Goal: Task Accomplishment & Management: Complete application form

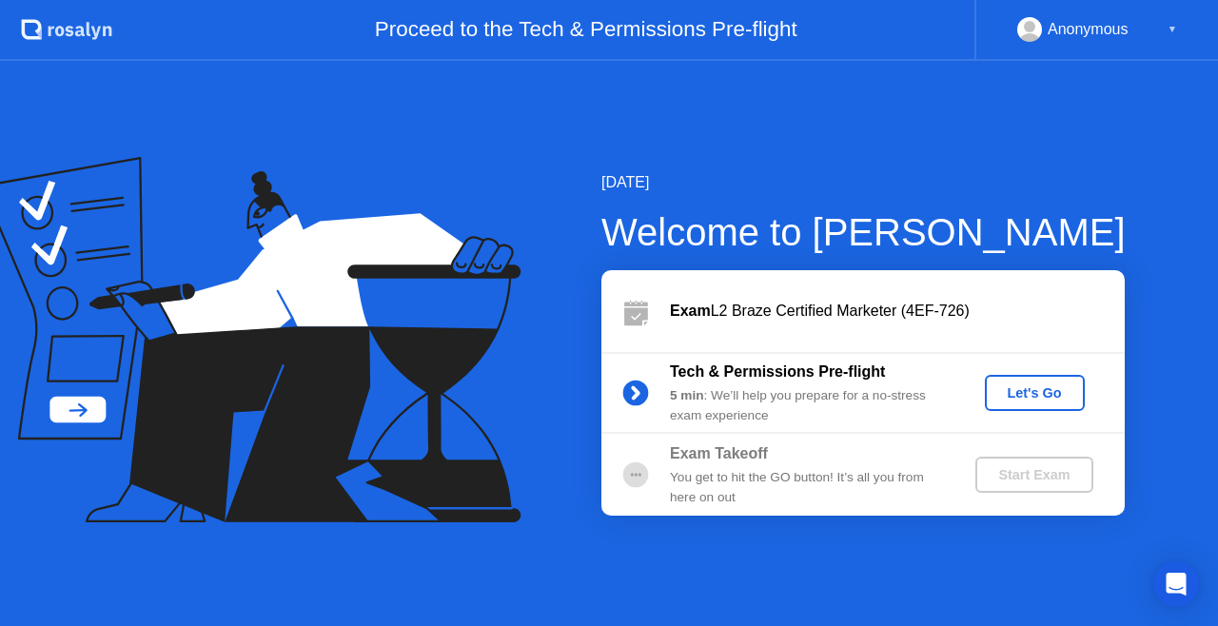
click at [794, 575] on div "[DATE] Welcome to [PERSON_NAME] Exam L2 Braze Certified Marketer (4EF-726) Tech…" at bounding box center [609, 343] width 1218 height 565
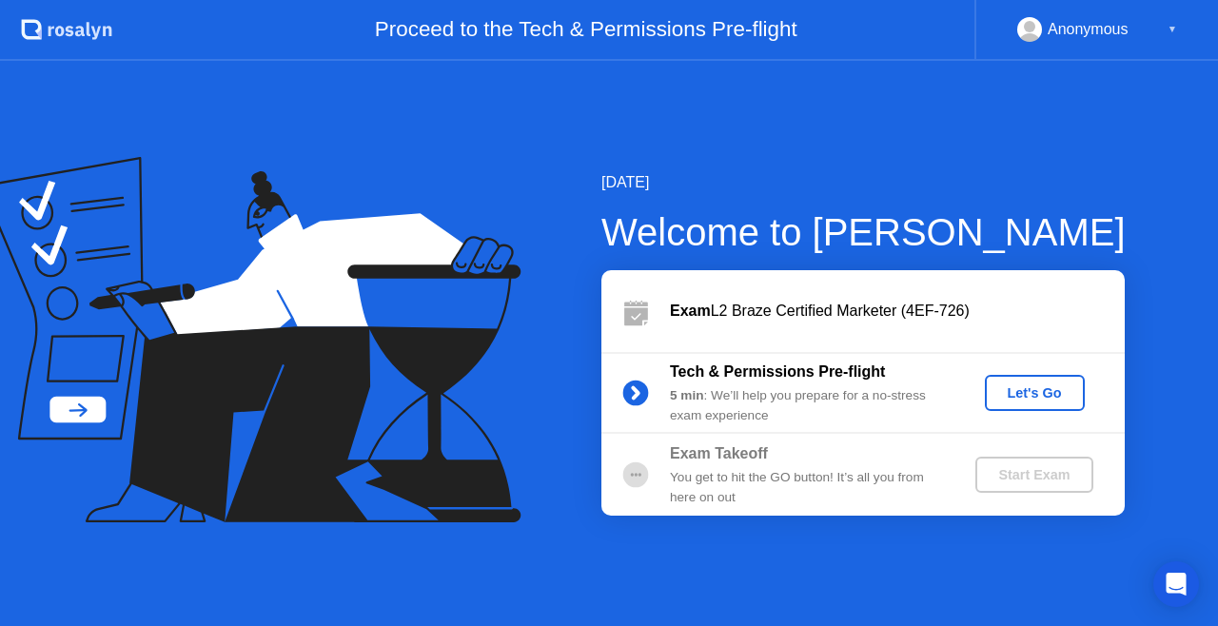
click at [1005, 396] on div "Let's Go" at bounding box center [1034, 392] width 85 height 15
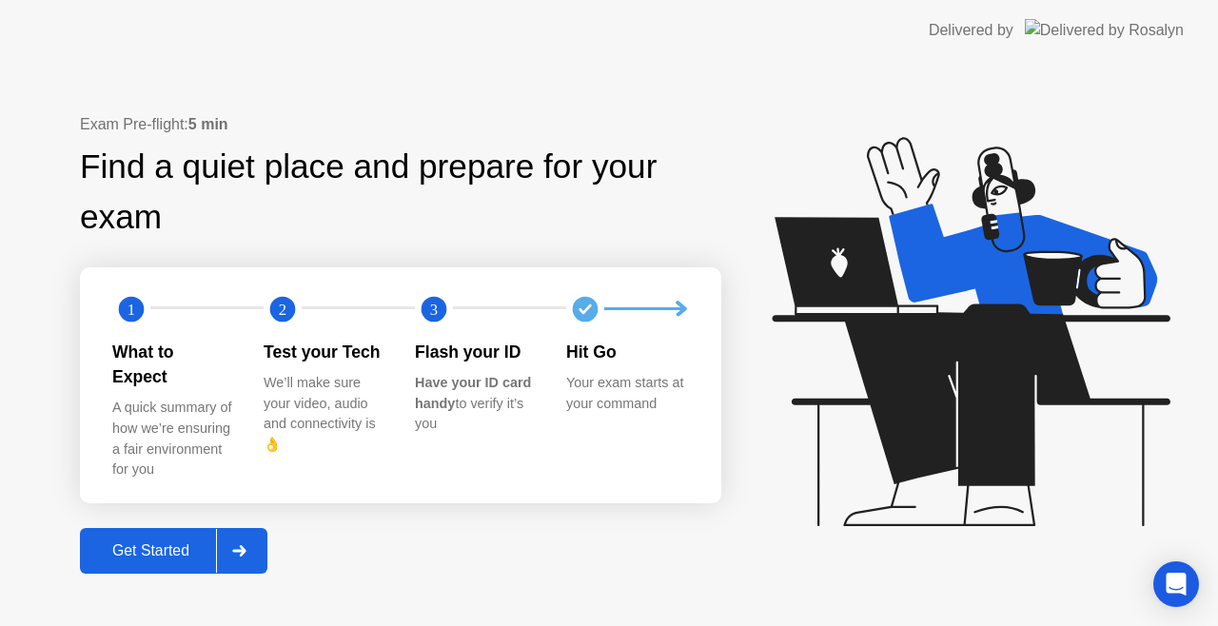
click at [180, 542] on div "Get Started" at bounding box center [151, 550] width 130 height 17
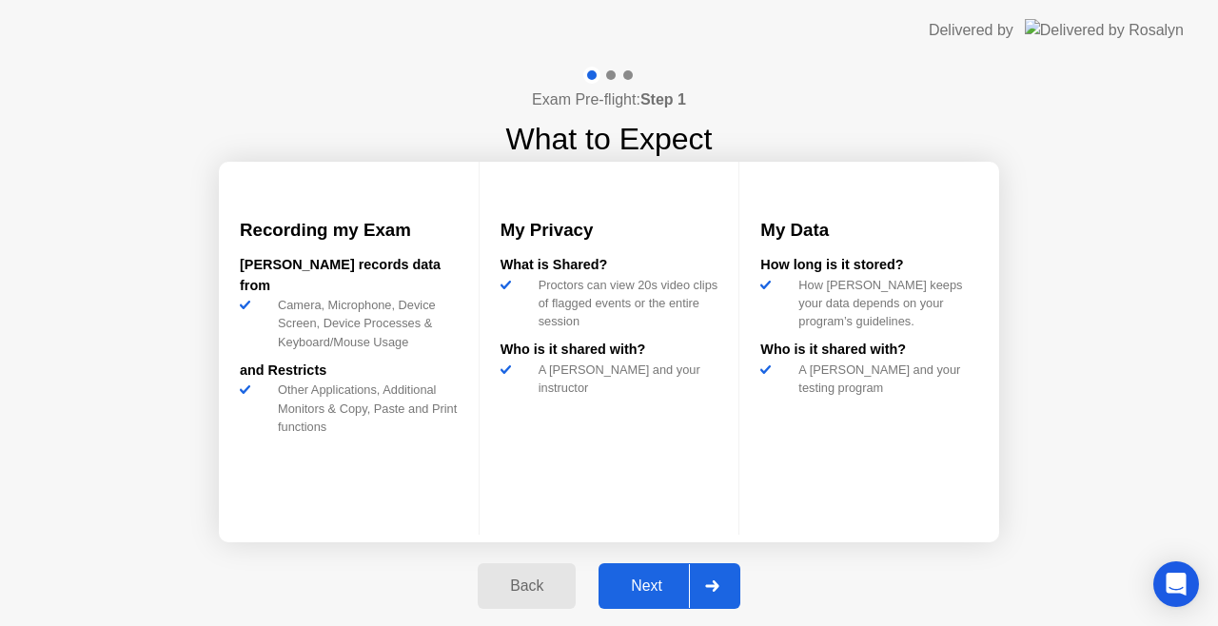
click at [657, 584] on div "Next" at bounding box center [646, 586] width 85 height 17
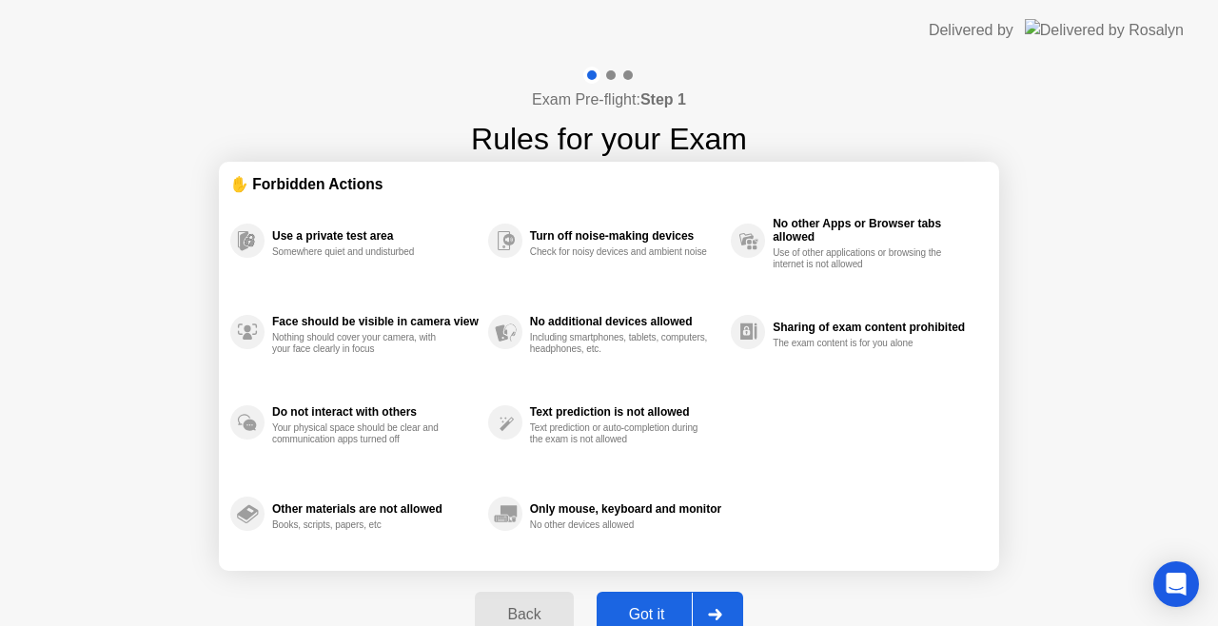
click at [660, 606] on div "Got it" at bounding box center [646, 614] width 89 height 17
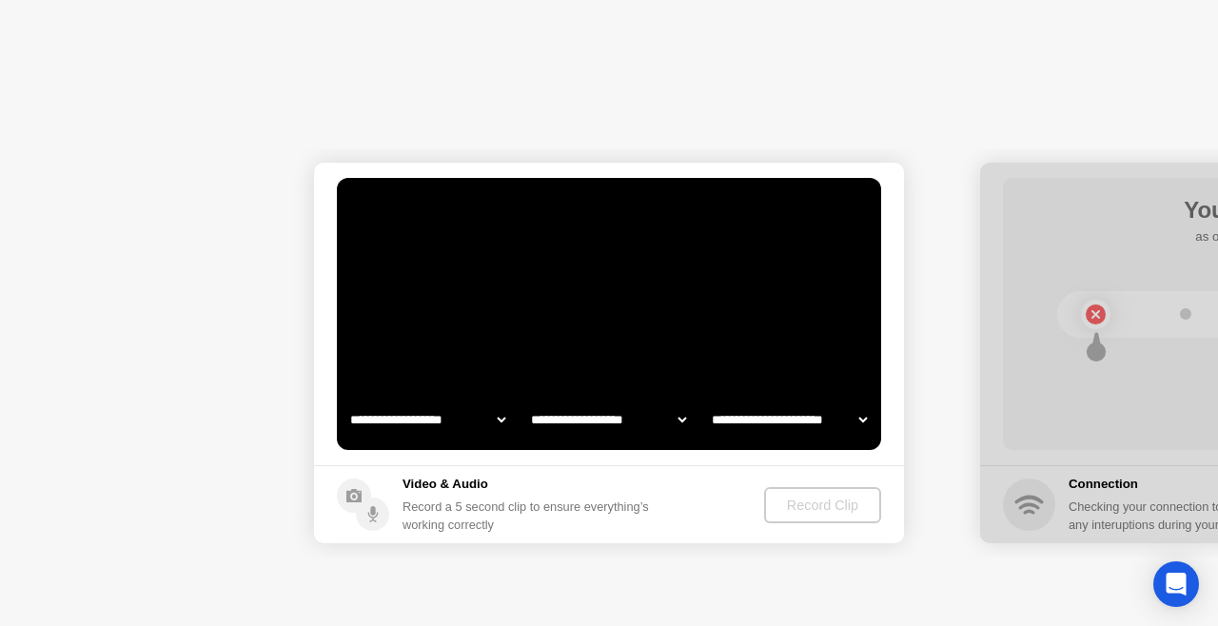
select select "**********"
select select "*******"
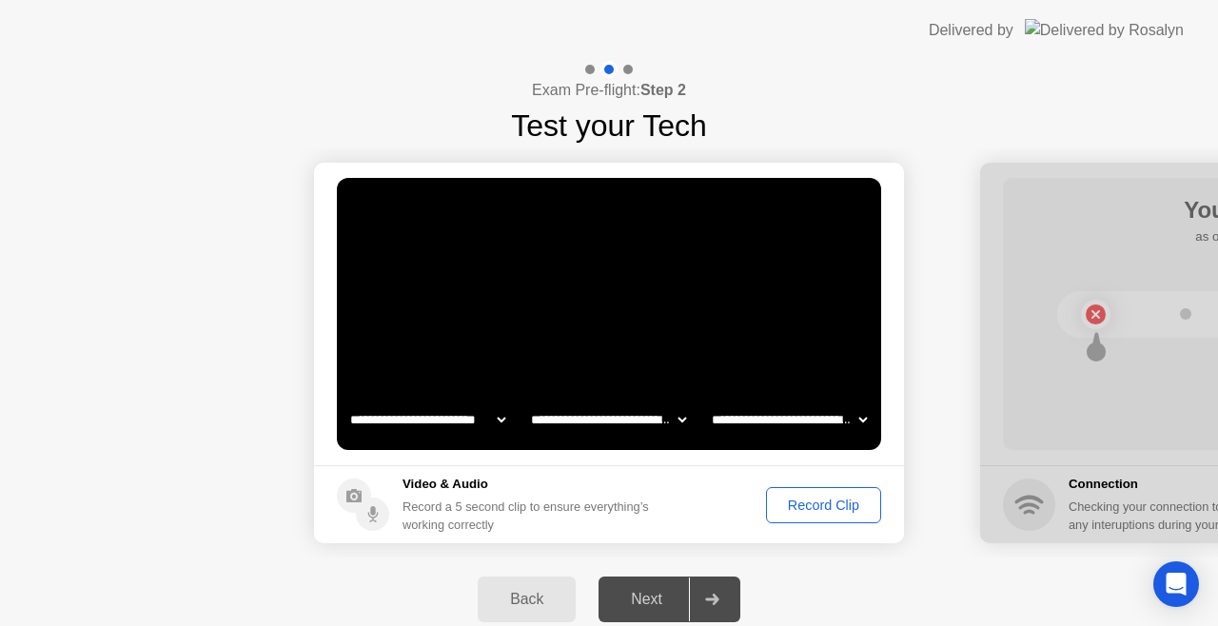
click at [614, 605] on div "Next" at bounding box center [646, 599] width 85 height 17
click at [824, 506] on div "Record Clip" at bounding box center [824, 505] width 102 height 15
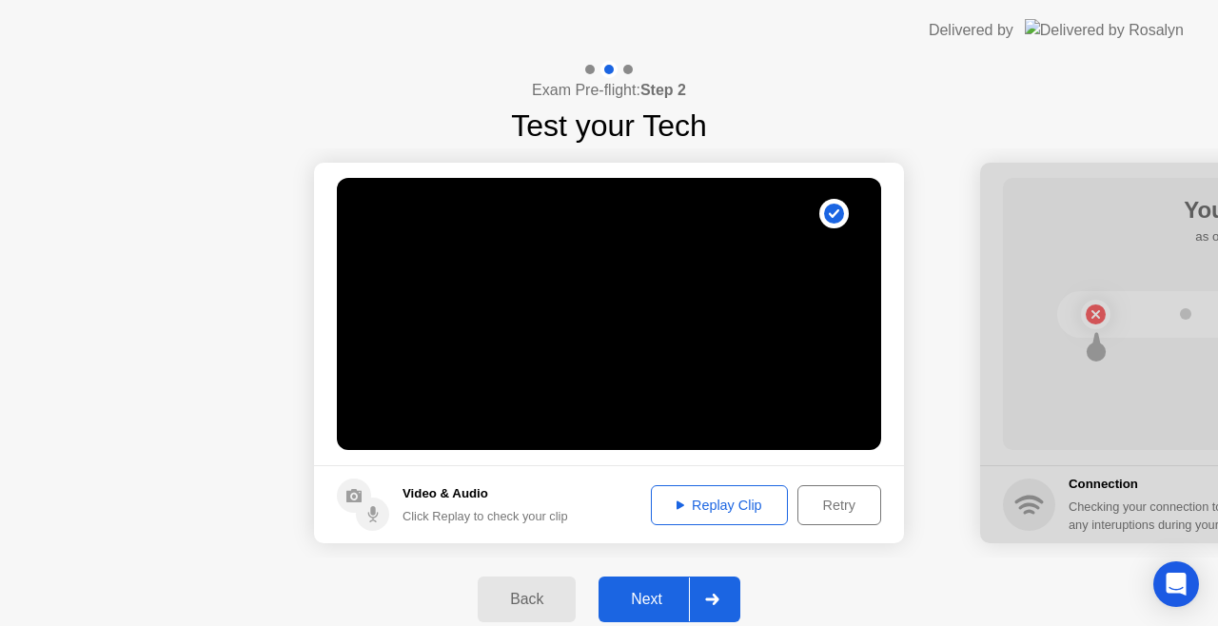
click at [666, 596] on div "Next" at bounding box center [646, 599] width 85 height 17
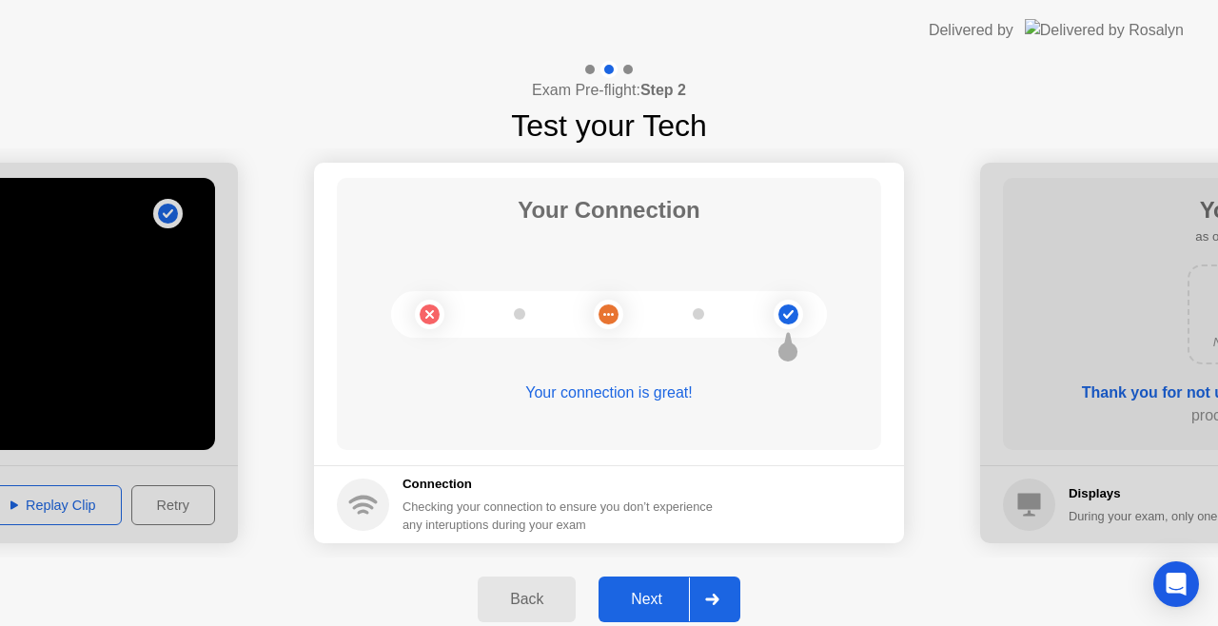
click at [644, 595] on div "Next" at bounding box center [646, 599] width 85 height 17
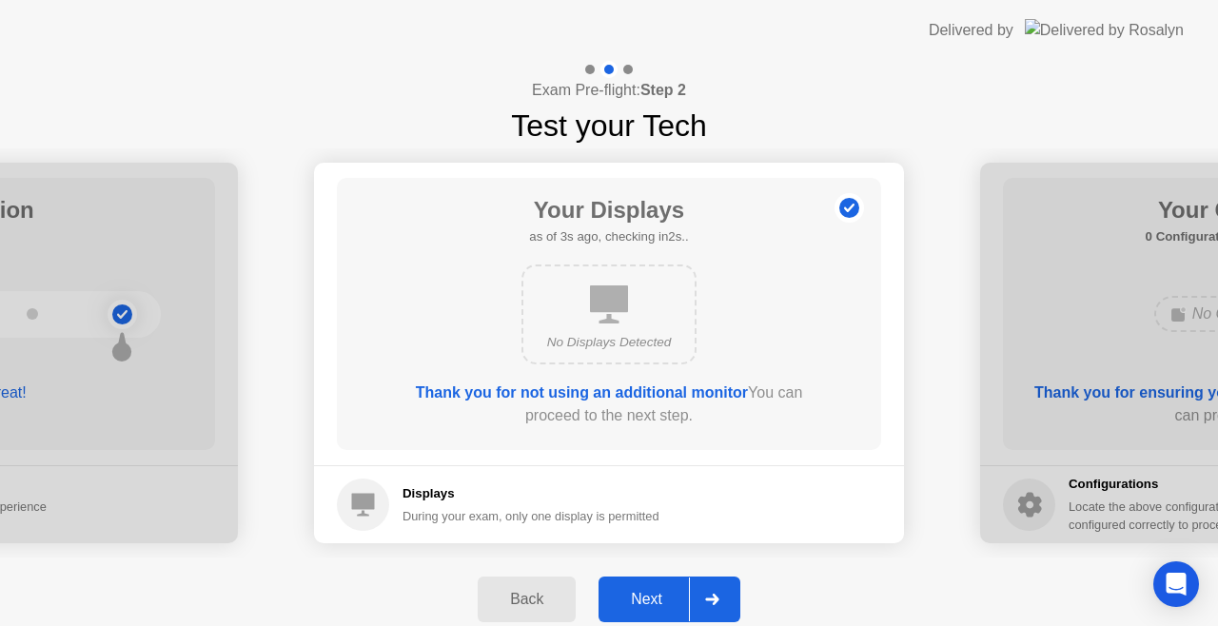
click at [624, 339] on div "No Displays Detected" at bounding box center [609, 342] width 141 height 19
click at [649, 593] on div "Next" at bounding box center [646, 599] width 85 height 17
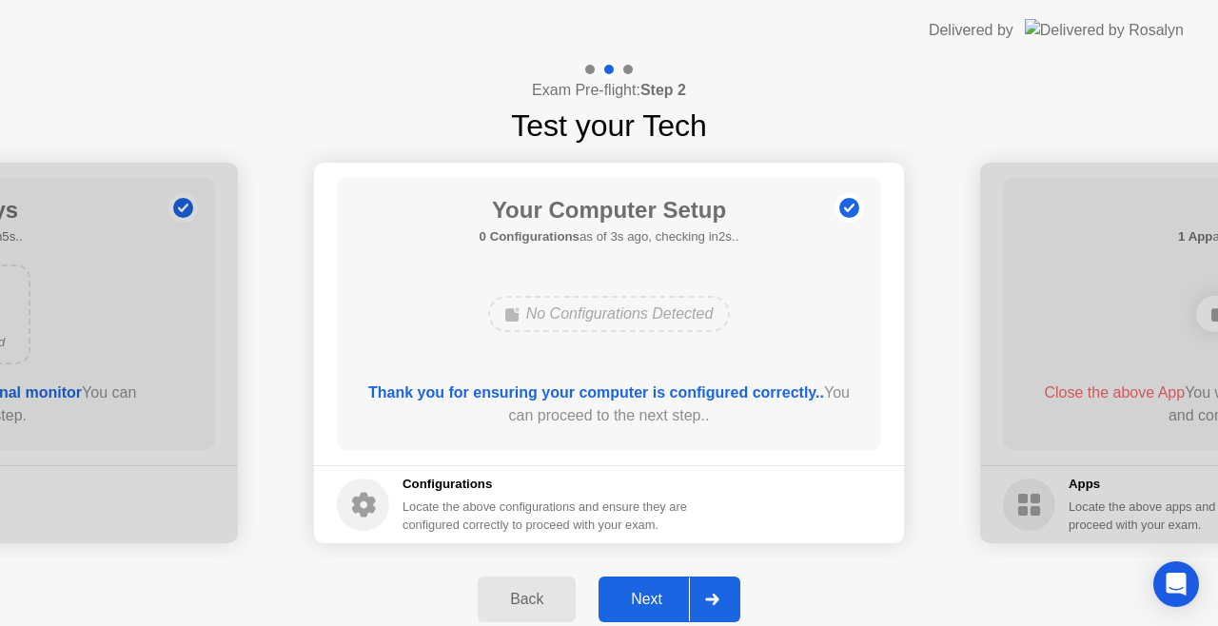
drag, startPoint x: 569, startPoint y: 313, endPoint x: 586, endPoint y: 314, distance: 17.2
click at [586, 314] on div "No Configurations Detected" at bounding box center [609, 314] width 243 height 36
click at [663, 598] on div "Next" at bounding box center [646, 599] width 85 height 17
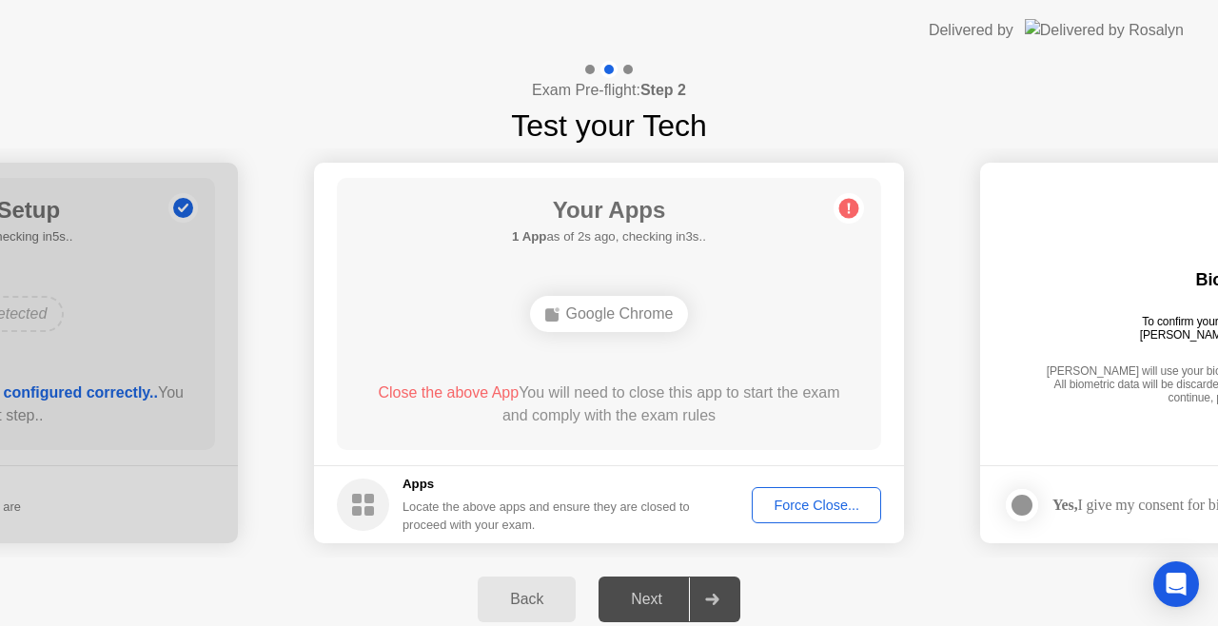
click at [584, 297] on div "Google Chrome" at bounding box center [609, 314] width 159 height 36
click at [686, 471] on footer "Apps Locate the above apps and ensure they are closed to proceed with your exam…" at bounding box center [609, 504] width 590 height 78
click at [776, 509] on div "Force Close..." at bounding box center [816, 505] width 116 height 15
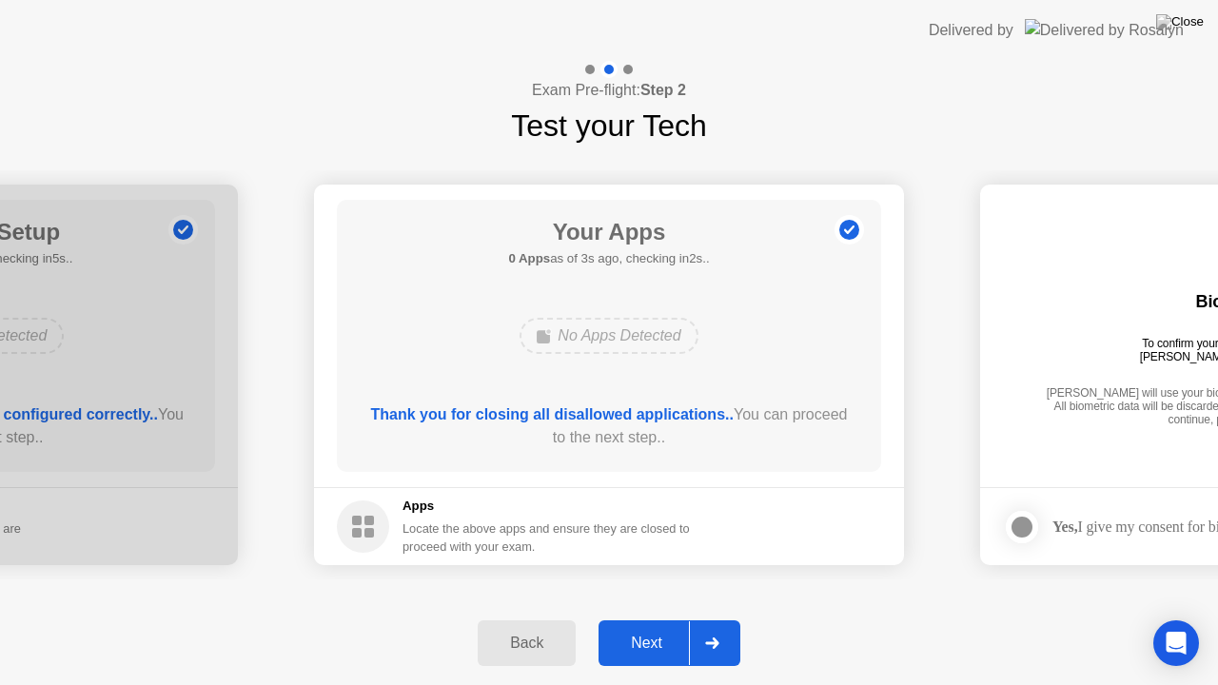
click at [620, 586] on div "**********" at bounding box center [609, 374] width 1218 height 453
click at [649, 625] on div "Next" at bounding box center [646, 643] width 85 height 17
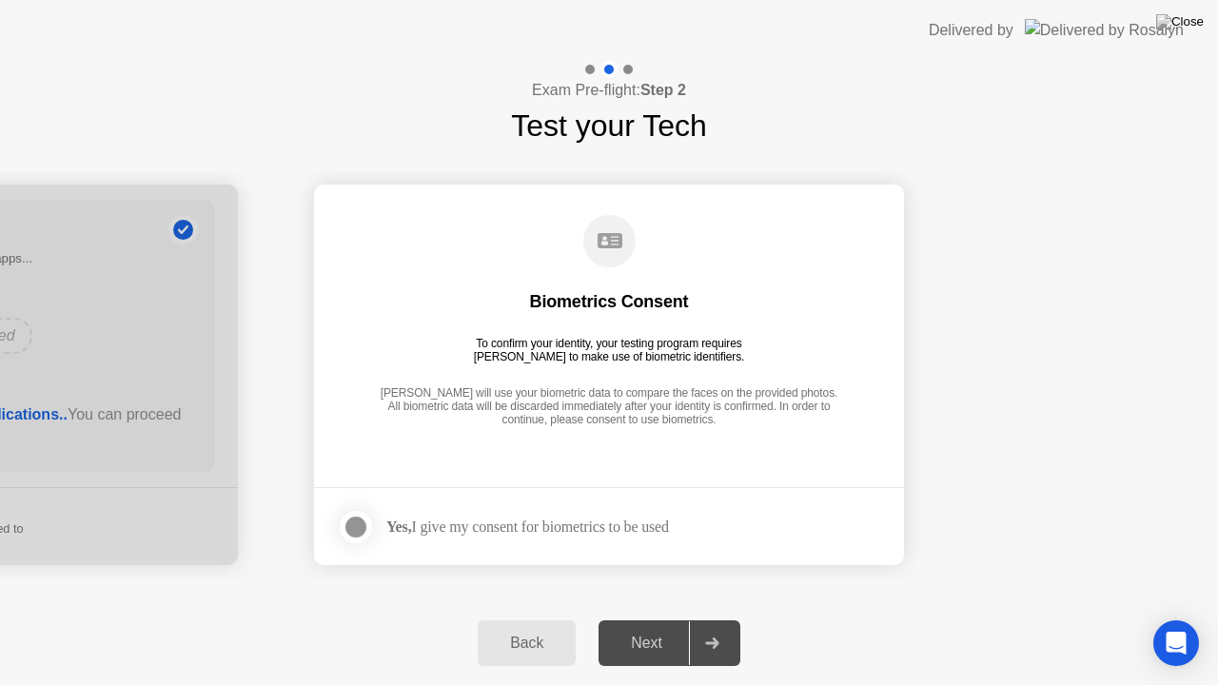
click at [352, 521] on div at bounding box center [355, 527] width 23 height 23
click at [636, 625] on div "Next" at bounding box center [646, 643] width 85 height 17
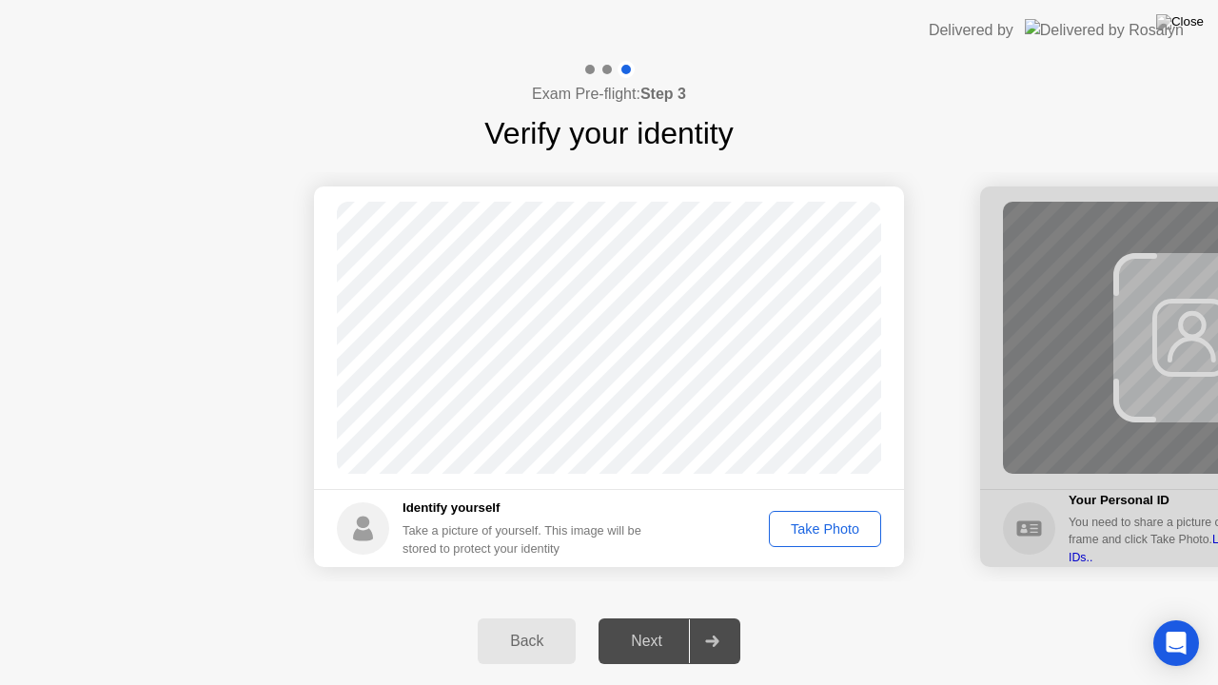
click at [816, 533] on div "Take Photo" at bounding box center [824, 528] width 99 height 15
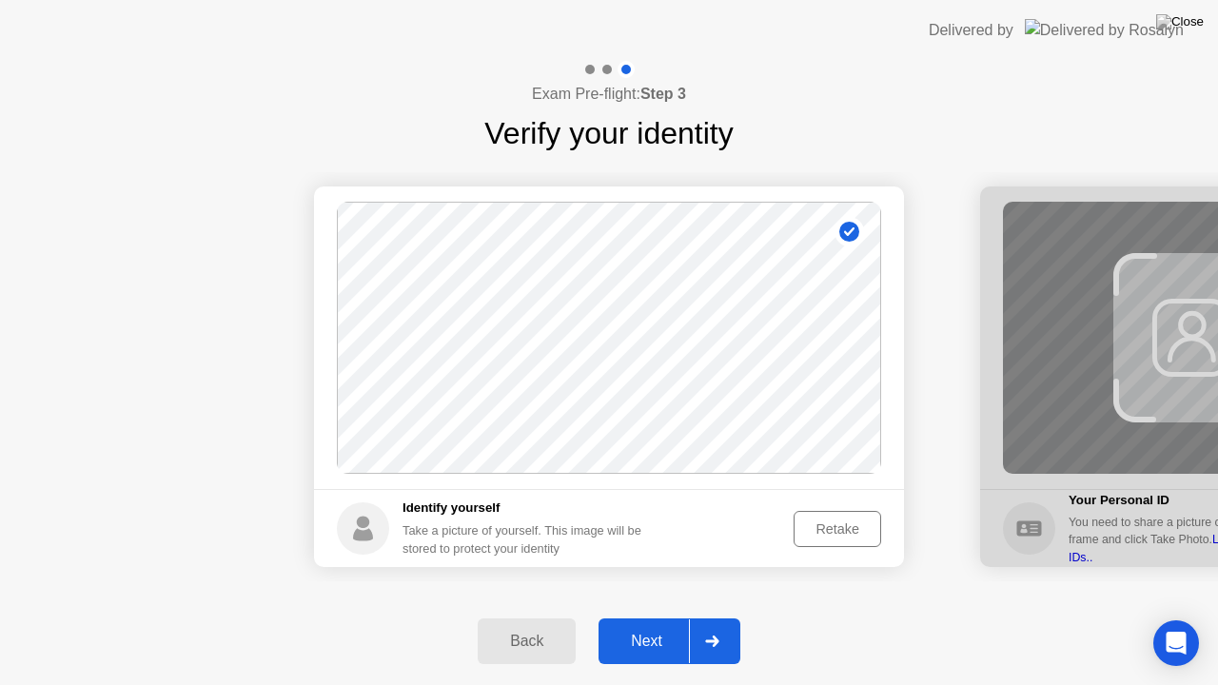
click at [664, 625] on div "Next" at bounding box center [646, 641] width 85 height 17
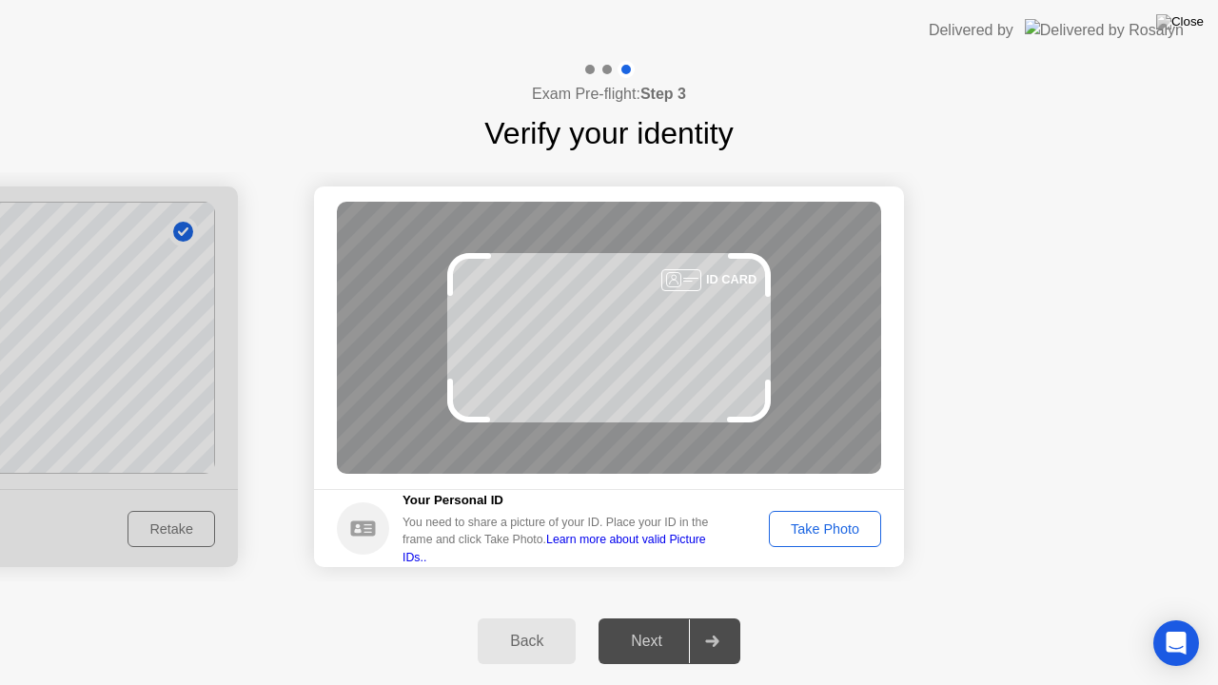
click at [846, 537] on div "Take Photo" at bounding box center [824, 528] width 99 height 15
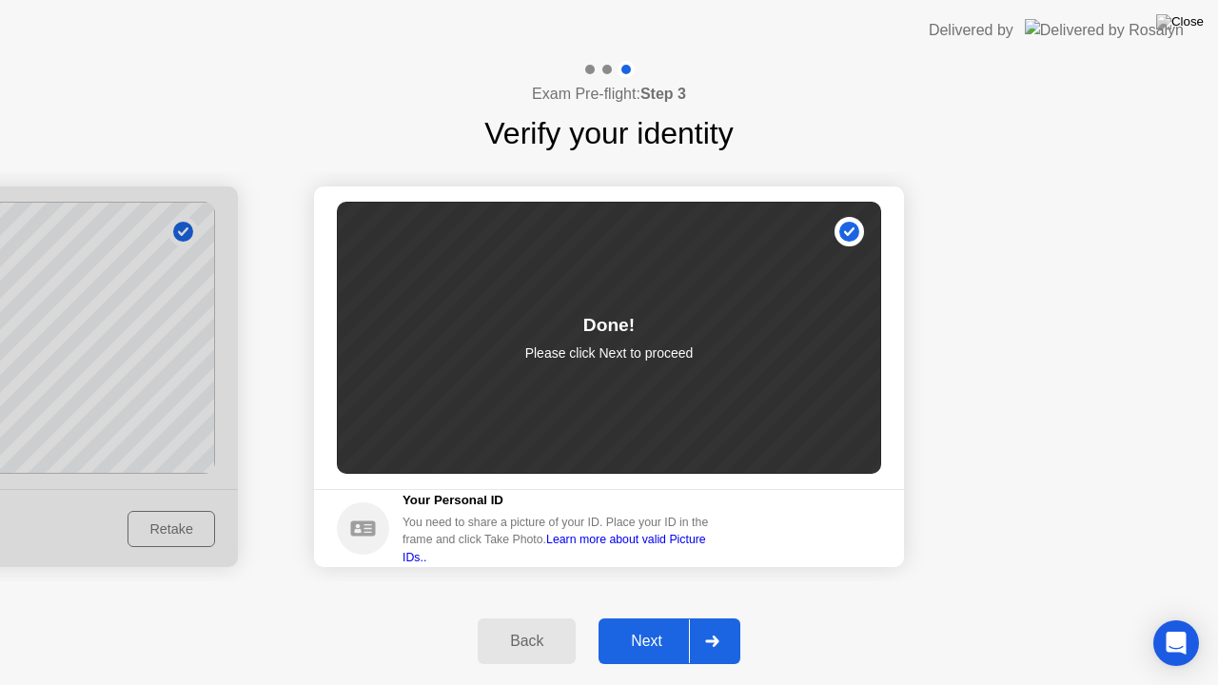
click at [637, 625] on div "Next" at bounding box center [646, 641] width 85 height 17
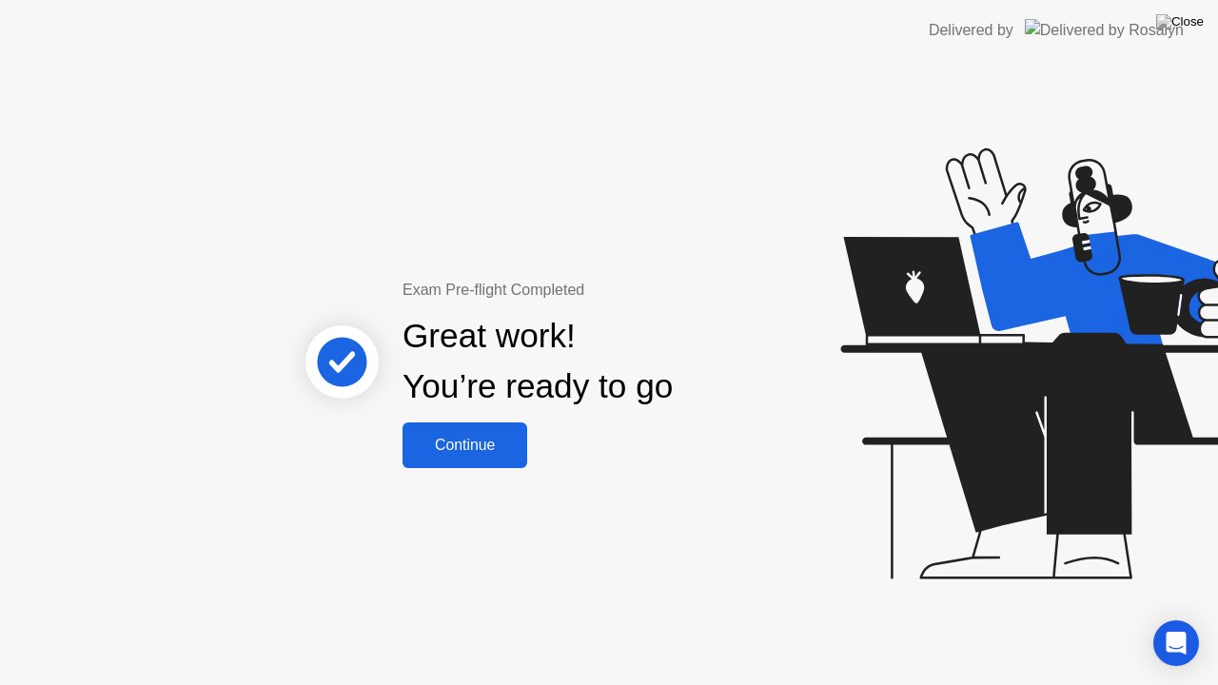
drag, startPoint x: 409, startPoint y: 381, endPoint x: 683, endPoint y: 382, distance: 274.0
click at [673, 382] on div "Great work! You’re ready to go" at bounding box center [537, 361] width 270 height 101
click at [637, 465] on div "Exam Pre-flight Completed Great work! You’re ready to go Continue" at bounding box center [539, 373] width 514 height 189
click at [512, 443] on div "Continue" at bounding box center [464, 445] width 113 height 17
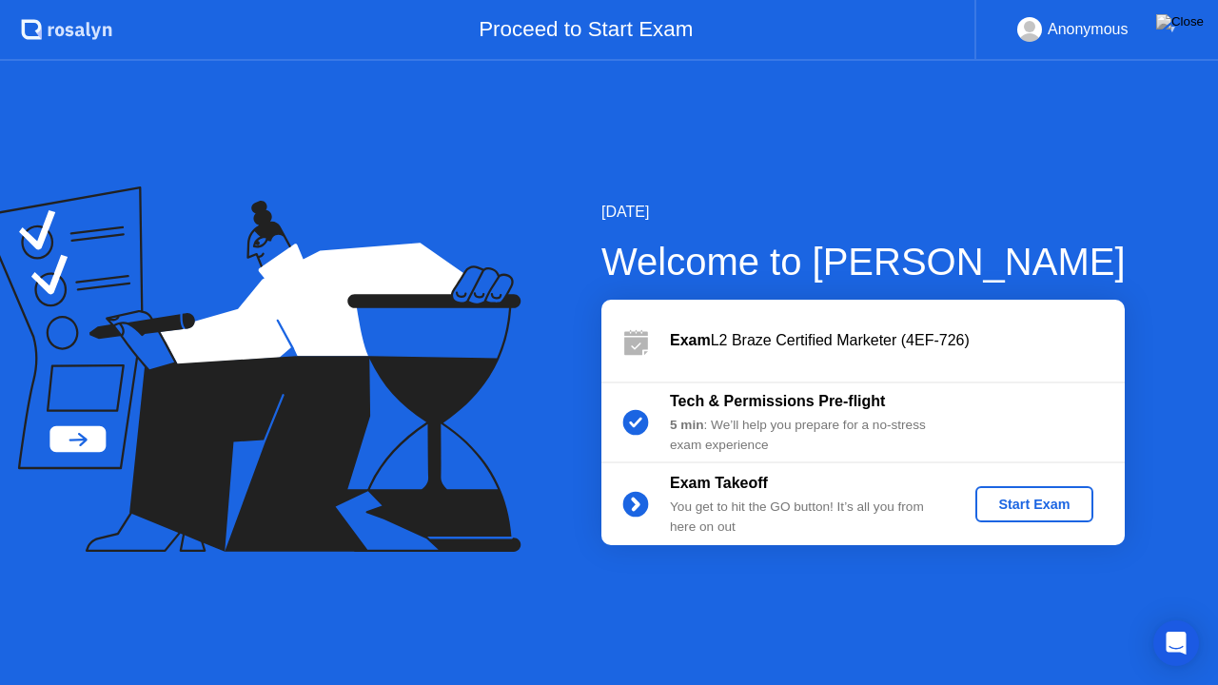
click at [1050, 497] on div "Start Exam" at bounding box center [1034, 504] width 102 height 15
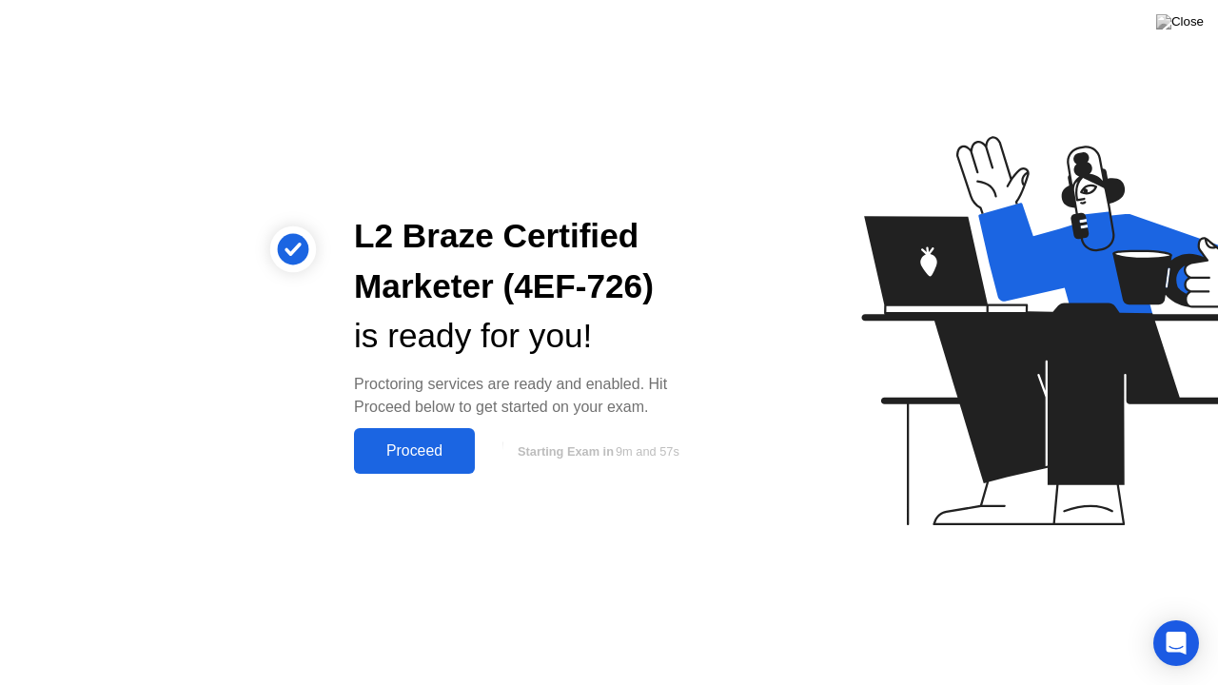
click at [392, 438] on button "Proceed" at bounding box center [414, 451] width 121 height 46
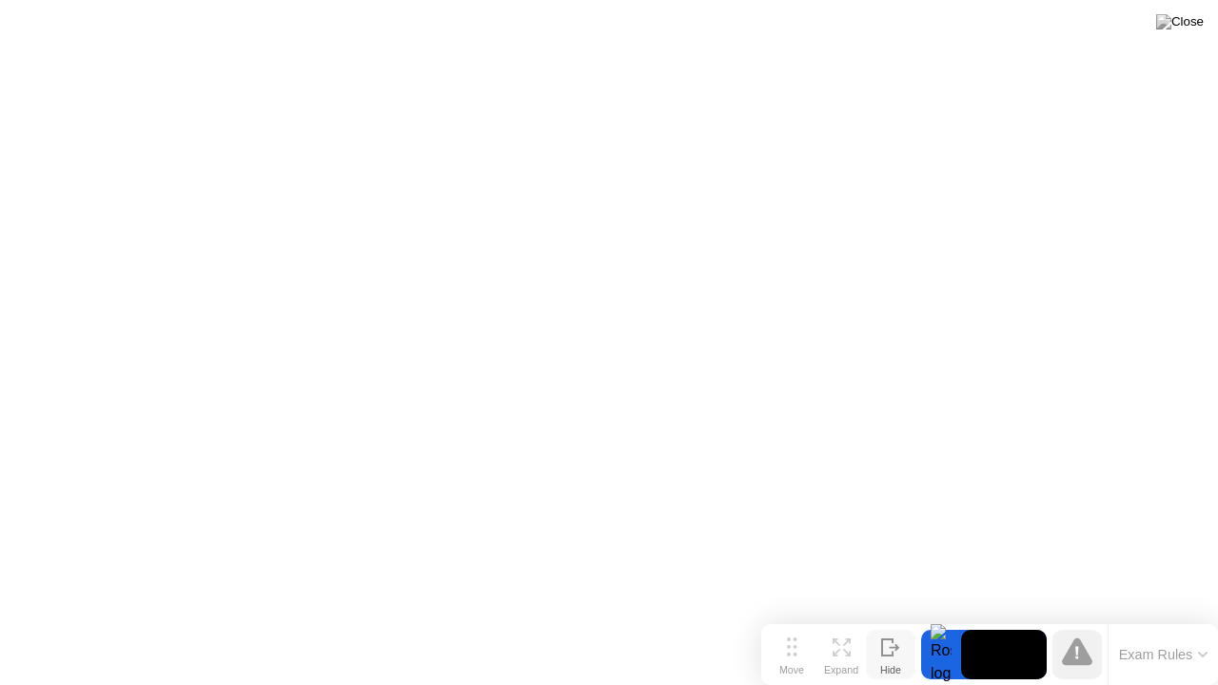
drag, startPoint x: 417, startPoint y: 651, endPoint x: 910, endPoint y: 664, distance: 493.0
click at [910, 625] on div "Move Expand Hide" at bounding box center [841, 654] width 148 height 49
